Goal: Find specific page/section: Find specific page/section

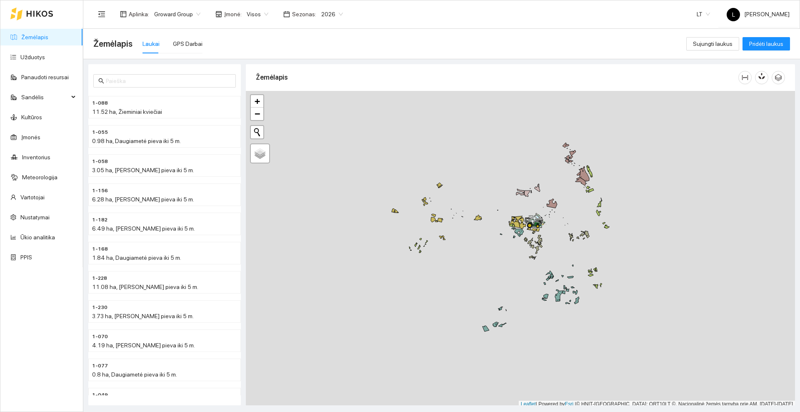
scroll to position [2, 0]
drag, startPoint x: 497, startPoint y: 256, endPoint x: 446, endPoint y: 243, distance: 52.1
click at [446, 243] on div at bounding box center [520, 246] width 549 height 317
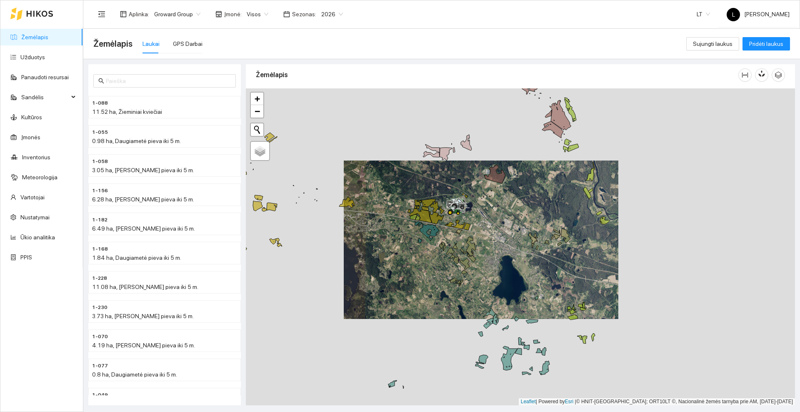
drag, startPoint x: 399, startPoint y: 241, endPoint x: 402, endPoint y: 245, distance: 4.7
click at [402, 245] on div at bounding box center [520, 246] width 549 height 317
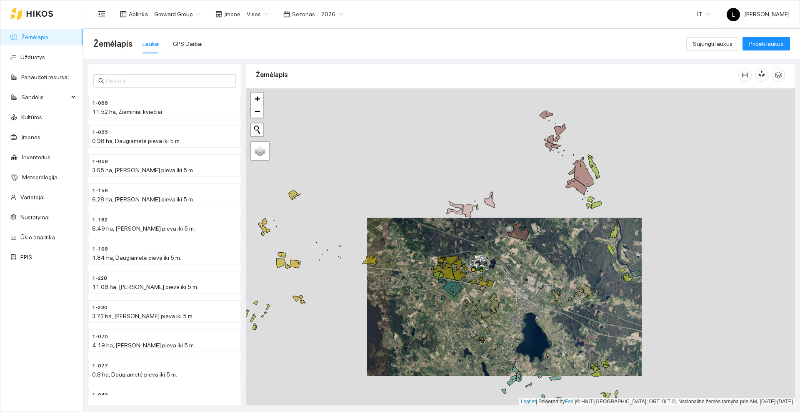
drag, startPoint x: 387, startPoint y: 242, endPoint x: 407, endPoint y: 298, distance: 59.6
click at [407, 298] on div at bounding box center [520, 246] width 549 height 317
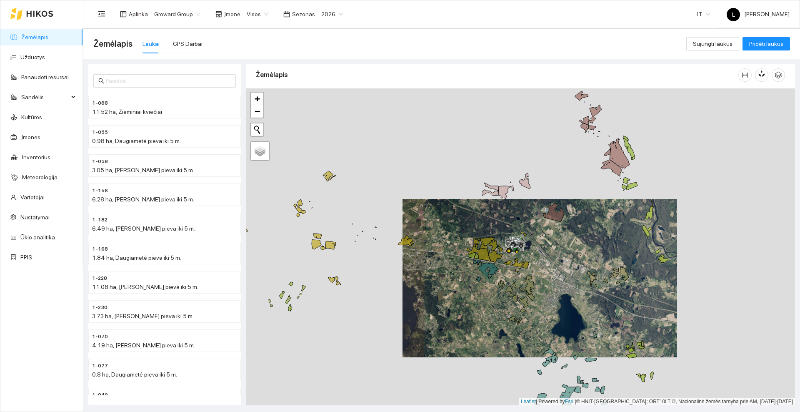
drag, startPoint x: 407, startPoint y: 240, endPoint x: 438, endPoint y: 220, distance: 36.9
click at [438, 220] on div at bounding box center [520, 246] width 549 height 317
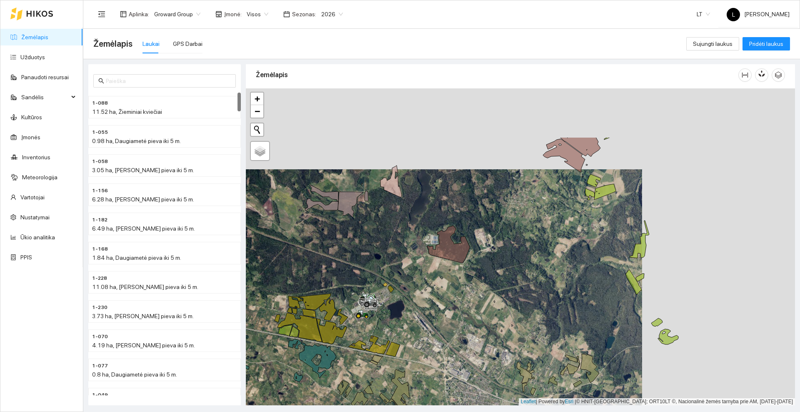
drag, startPoint x: 579, startPoint y: 227, endPoint x: 426, endPoint y: 308, distance: 172.9
click at [426, 308] on div at bounding box center [520, 246] width 549 height 317
drag, startPoint x: 524, startPoint y: 202, endPoint x: 502, endPoint y: 258, distance: 60.6
click at [502, 258] on div at bounding box center [520, 246] width 549 height 317
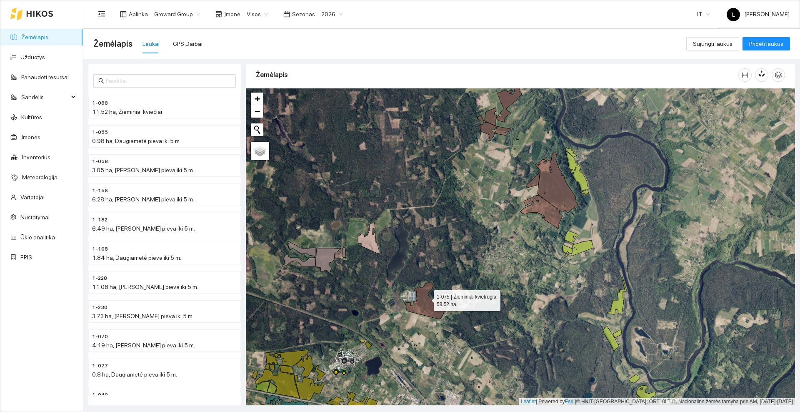
click at [426, 298] on icon at bounding box center [426, 300] width 42 height 37
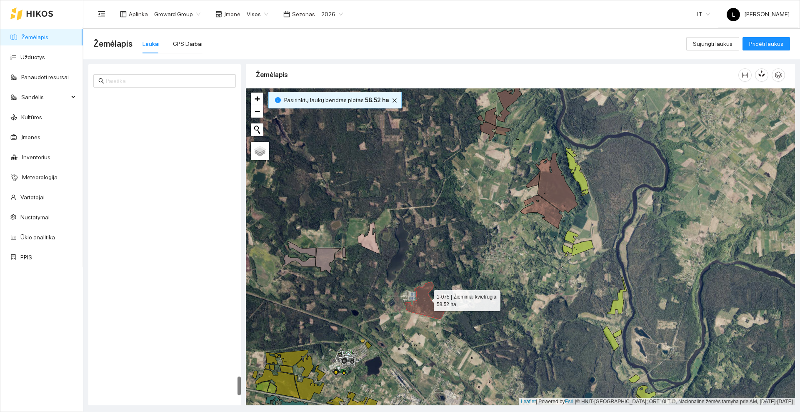
scroll to position [4497, 0]
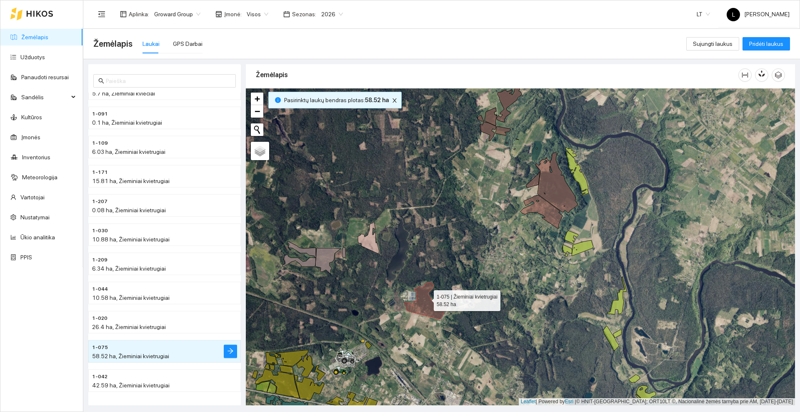
click at [426, 298] on icon at bounding box center [426, 300] width 42 height 37
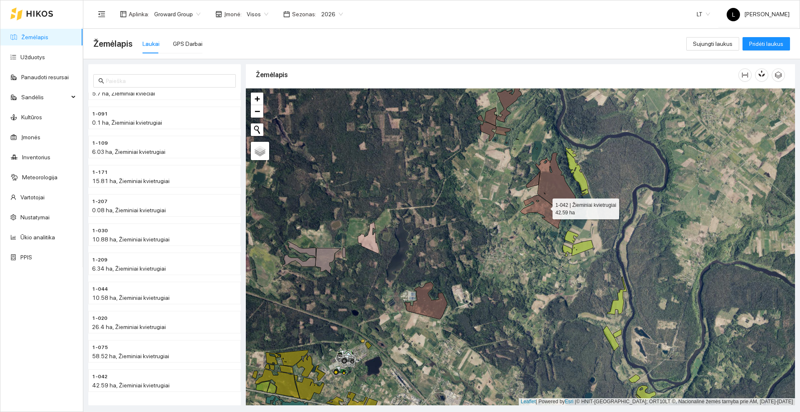
click at [545, 207] on icon at bounding box center [541, 211] width 42 height 33
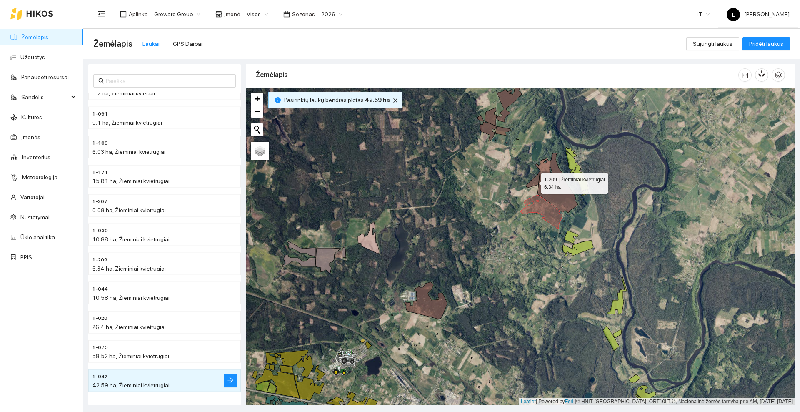
click at [533, 181] on icon at bounding box center [533, 180] width 14 height 16
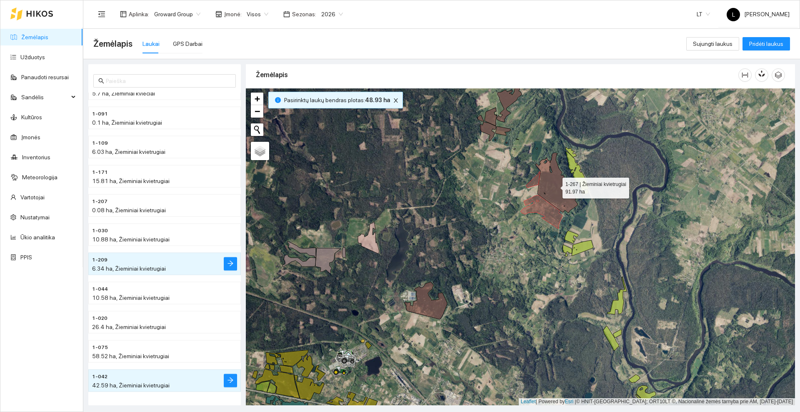
click at [557, 187] on icon at bounding box center [556, 182] width 42 height 60
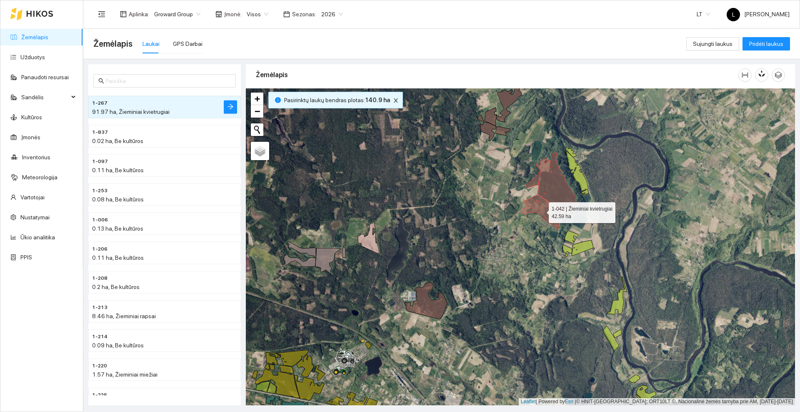
drag, startPoint x: 541, startPoint y: 210, endPoint x: 545, endPoint y: 202, distance: 8.8
click at [541, 210] on icon at bounding box center [541, 211] width 42 height 33
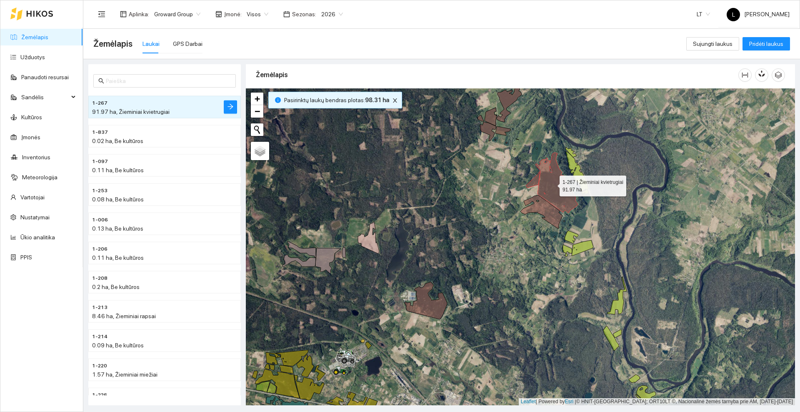
click at [552, 184] on icon at bounding box center [556, 182] width 42 height 60
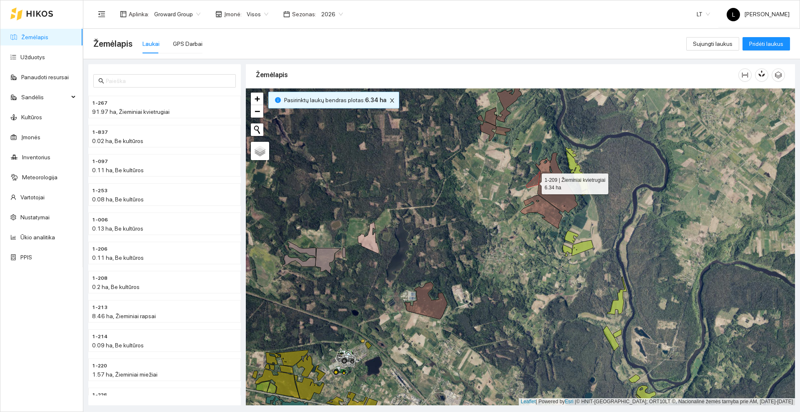
click at [534, 180] on icon at bounding box center [533, 180] width 14 height 16
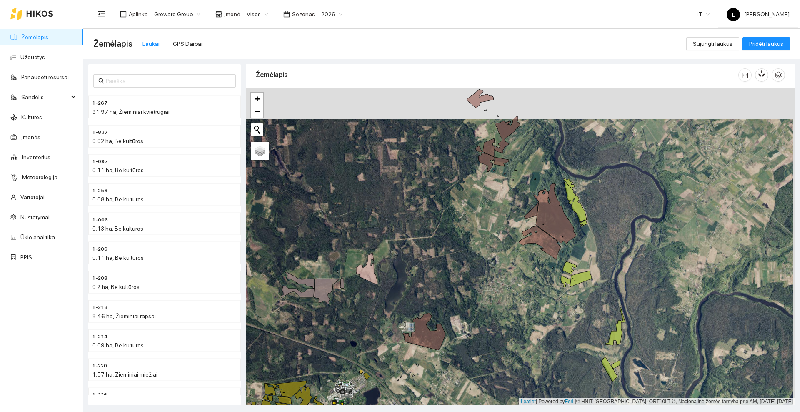
drag, startPoint x: 469, startPoint y: 156, endPoint x: 467, endPoint y: 200, distance: 43.8
click at [464, 200] on div at bounding box center [520, 246] width 549 height 317
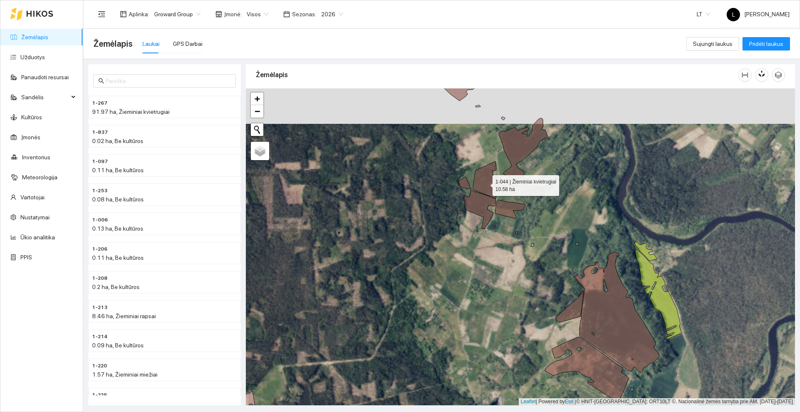
click at [485, 183] on icon at bounding box center [485, 179] width 25 height 37
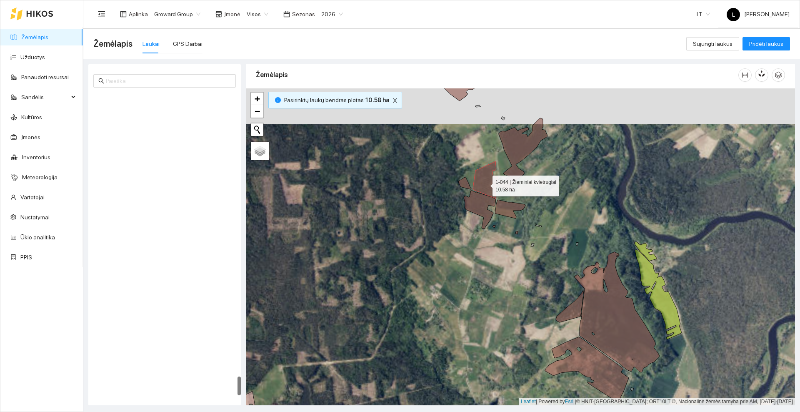
scroll to position [4498, 0]
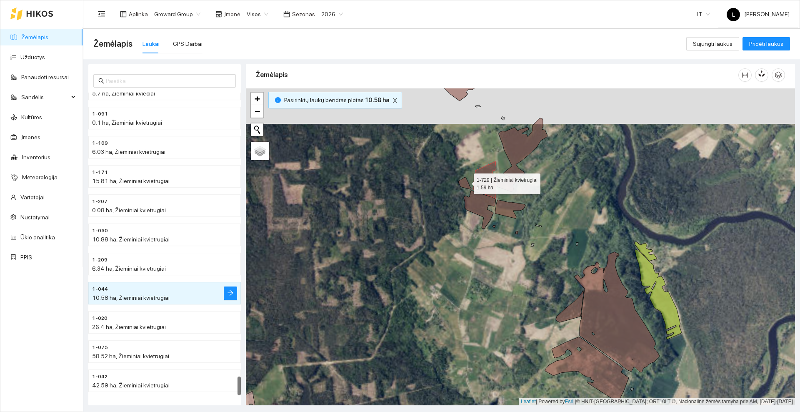
click at [464, 182] on icon at bounding box center [464, 183] width 13 height 12
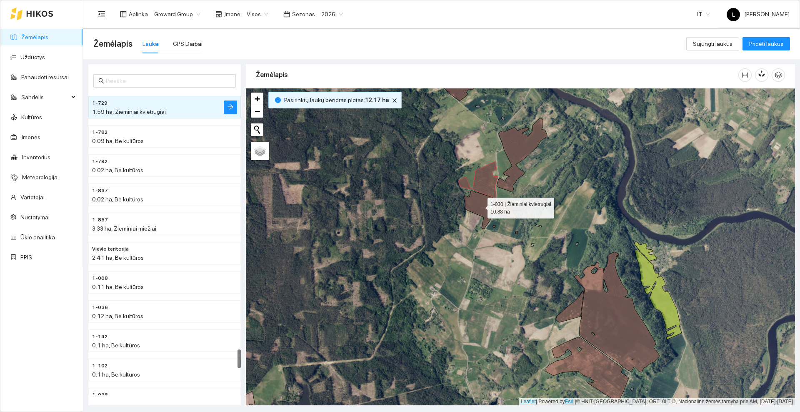
click at [480, 205] on icon at bounding box center [480, 209] width 32 height 38
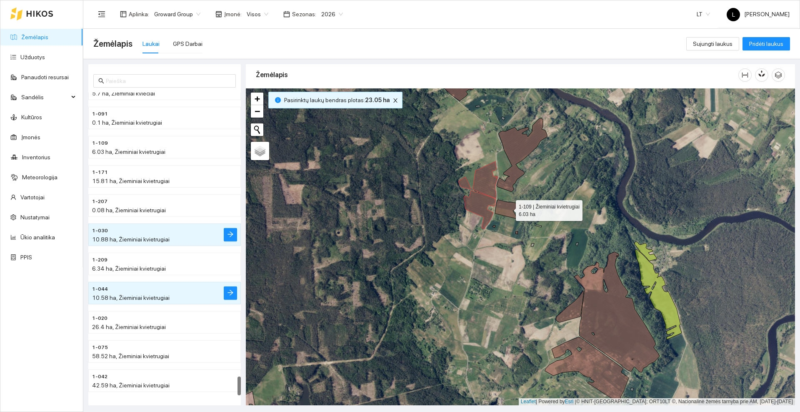
click at [508, 207] on icon at bounding box center [510, 209] width 30 height 19
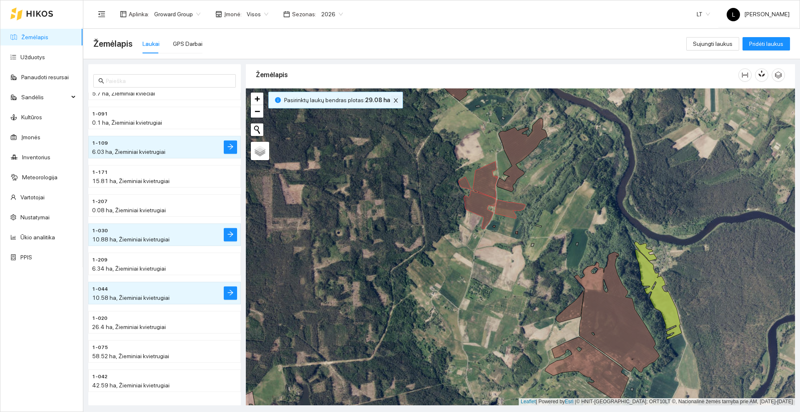
click at [393, 99] on icon "close" at bounding box center [396, 100] width 6 height 6
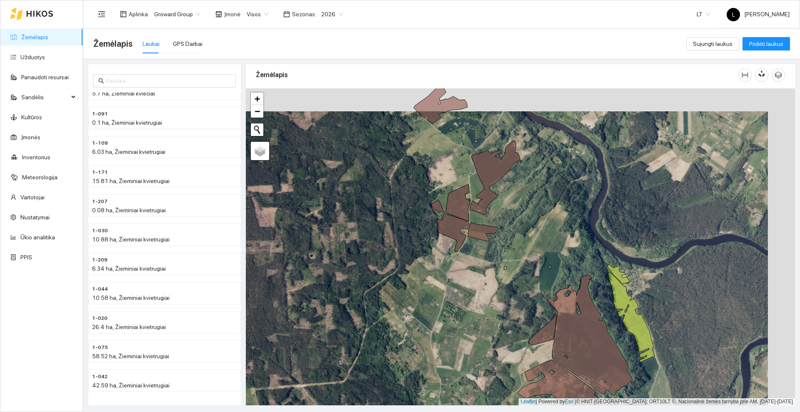
click at [399, 243] on div at bounding box center [520, 246] width 549 height 317
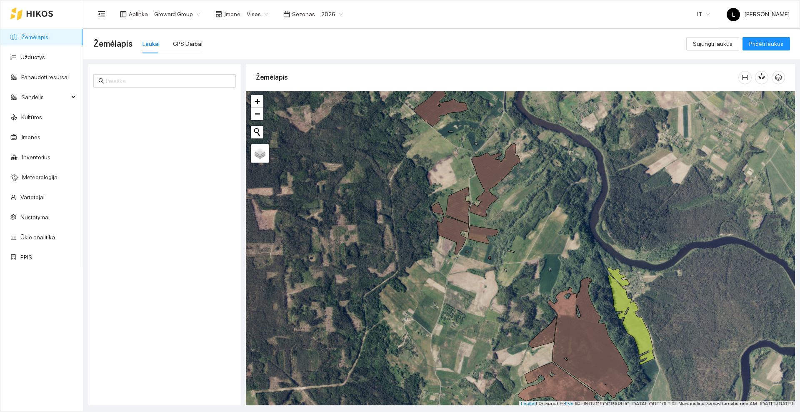
scroll to position [2, 0]
